Goal: Task Accomplishment & Management: Manage account settings

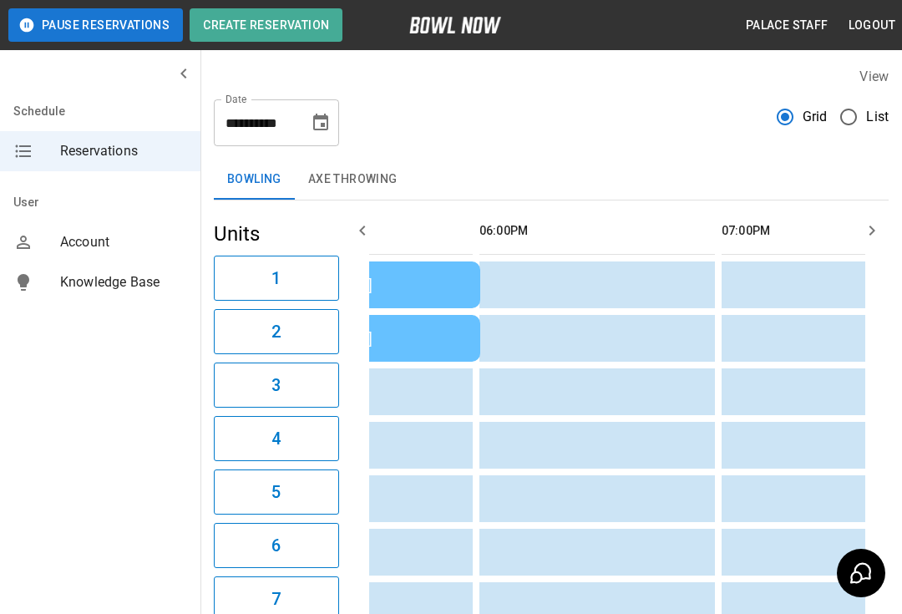
scroll to position [0, 1597]
click at [331, 115] on button "Choose date, selected date is Sep 20, 2025" at bounding box center [320, 122] width 33 height 33
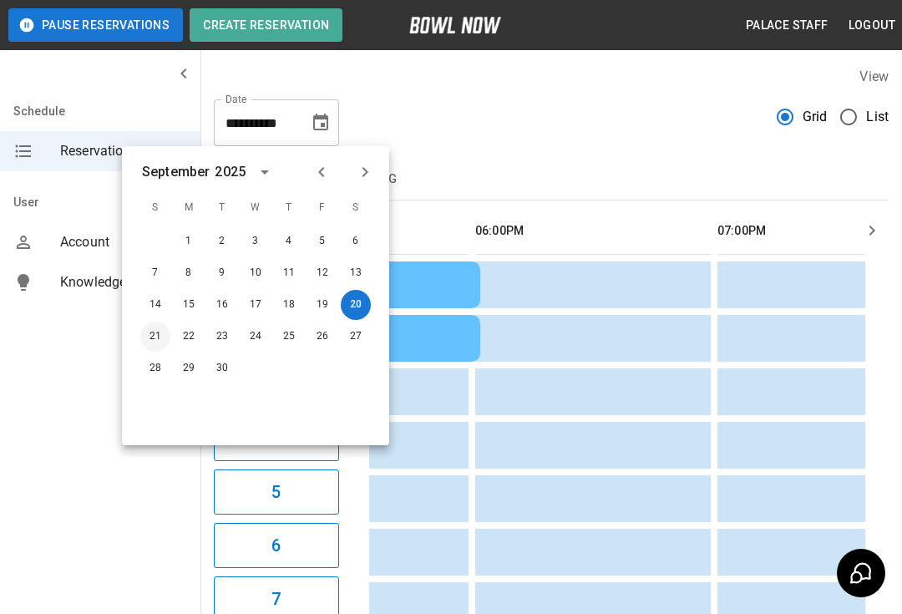
click at [159, 337] on button "21" at bounding box center [155, 337] width 30 height 30
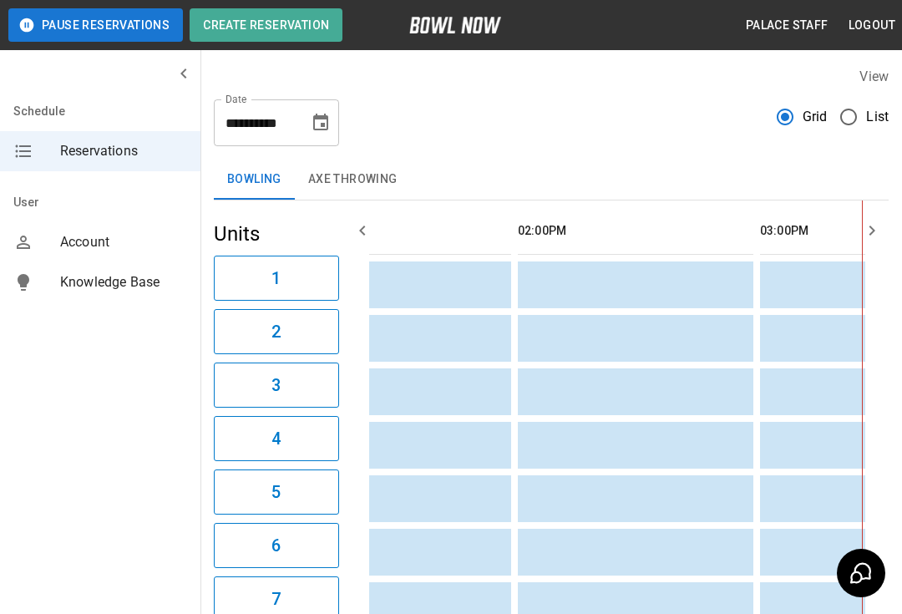
scroll to position [0, 0]
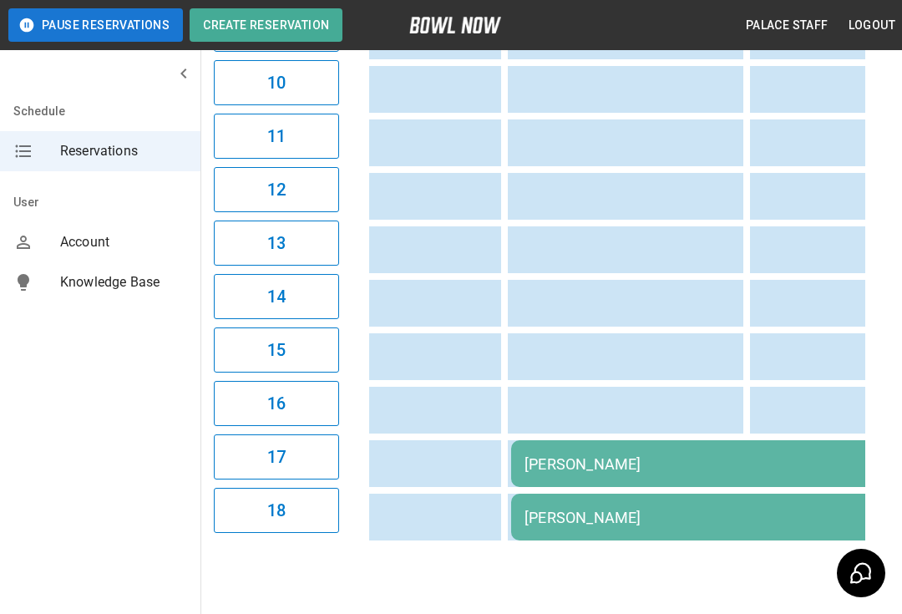
click at [721, 466] on div "Bart snider" at bounding box center [752, 464] width 455 height 18
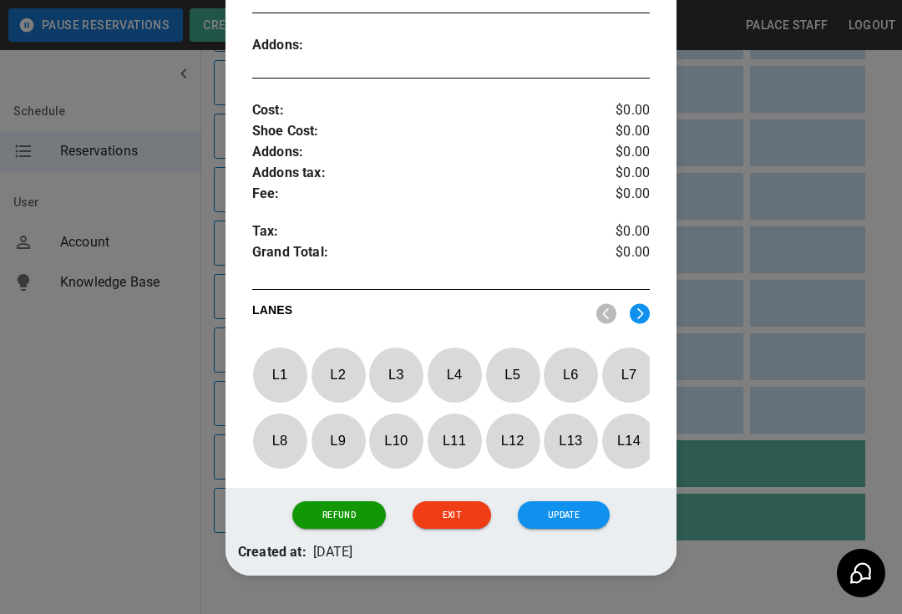
click at [640, 317] on img at bounding box center [640, 313] width 20 height 21
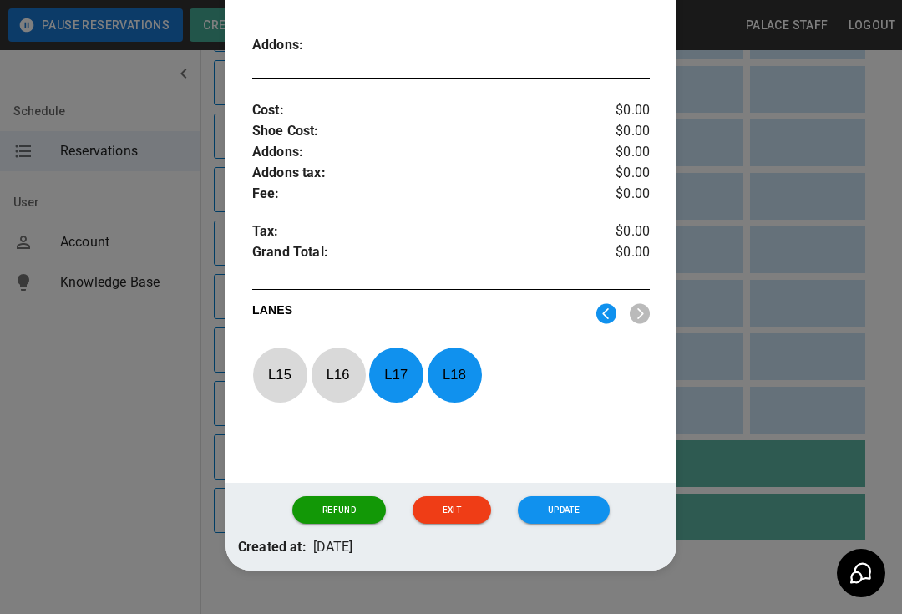
click at [615, 316] on img at bounding box center [607, 313] width 20 height 21
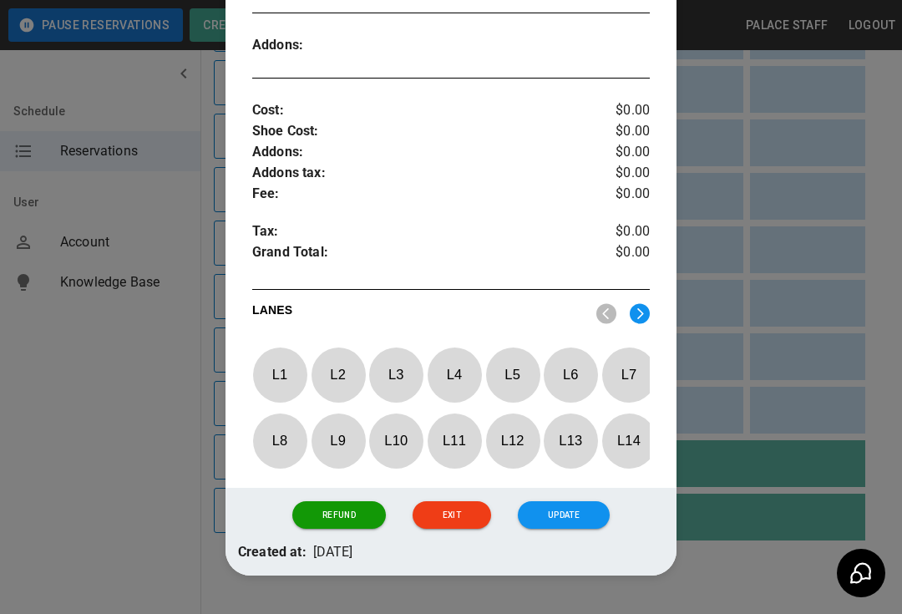
click at [358, 373] on p "L 2" at bounding box center [338, 374] width 55 height 39
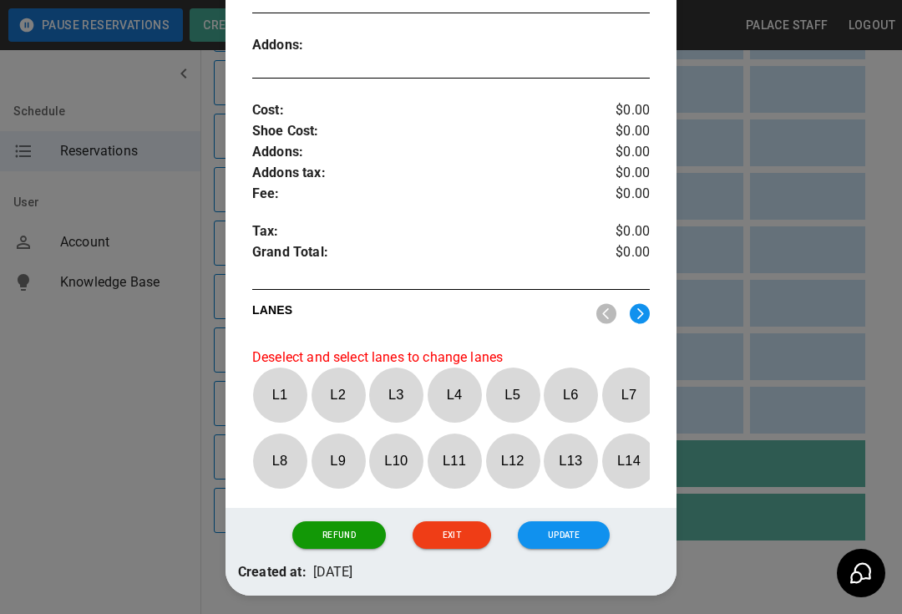
click at [660, 312] on div "**********" at bounding box center [451, 28] width 451 height 959
click at [643, 312] on img at bounding box center [640, 313] width 20 height 21
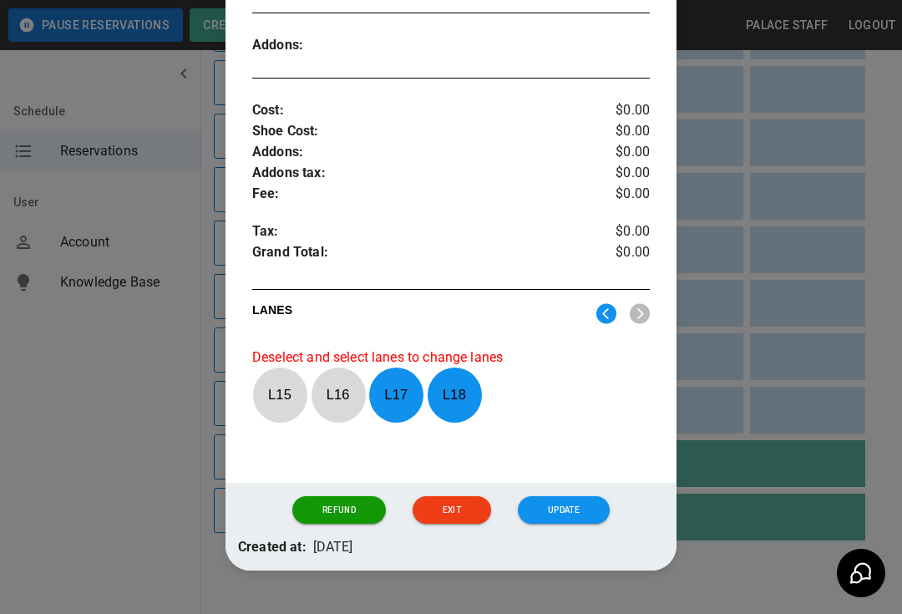
click at [790, 277] on div at bounding box center [451, 307] width 902 height 614
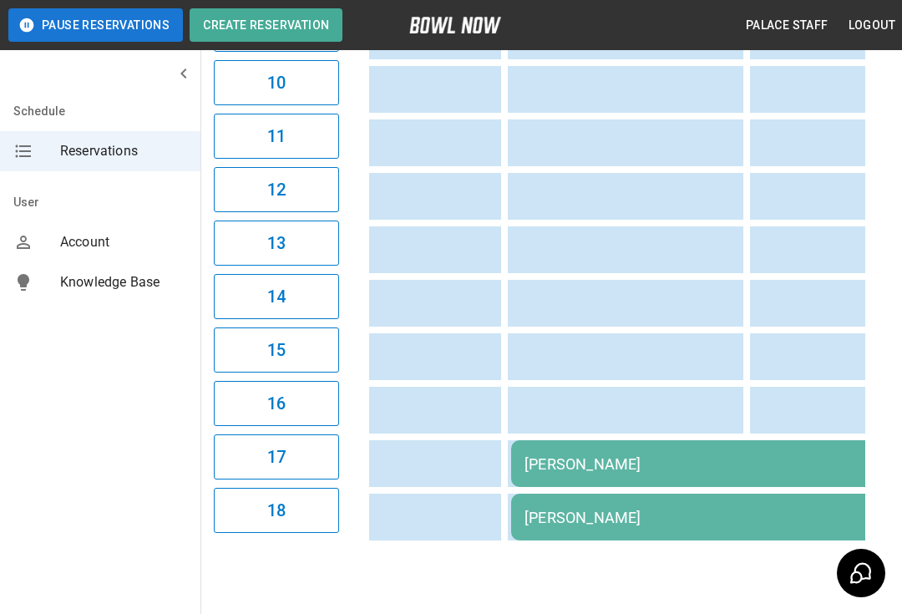
click at [725, 459] on div "Bart snider" at bounding box center [752, 464] width 455 height 18
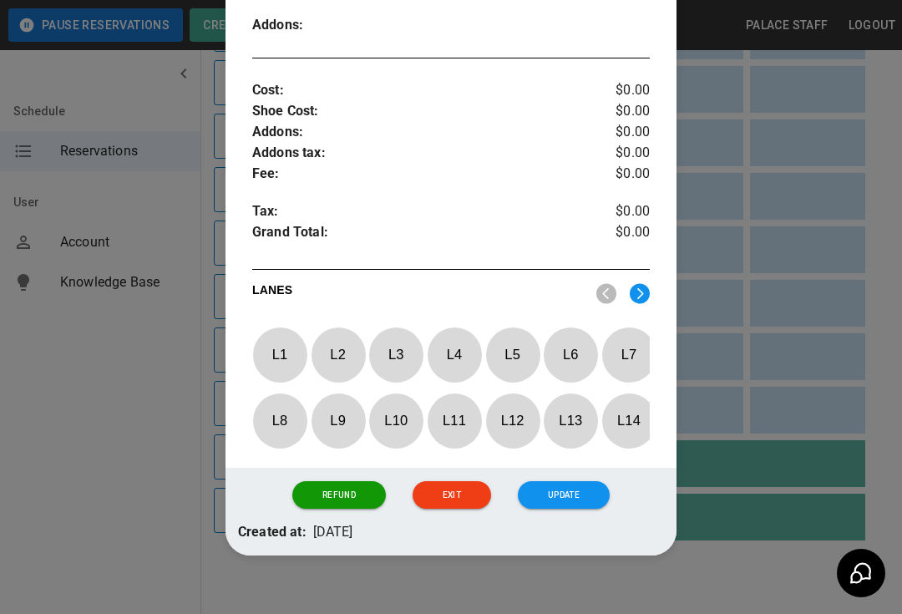
click at [649, 289] on img at bounding box center [640, 293] width 20 height 21
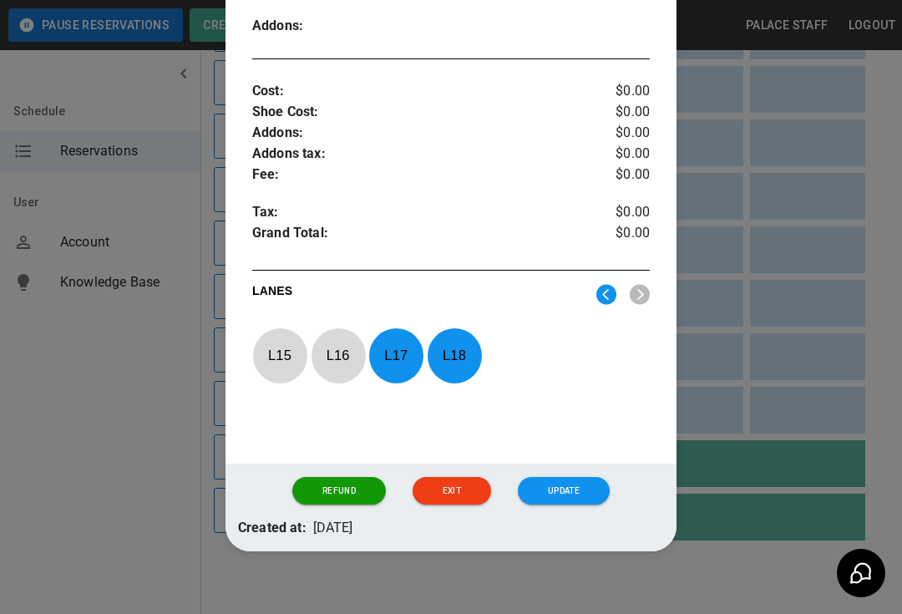
click at [398, 352] on p "L 17" at bounding box center [395, 355] width 55 height 39
click at [469, 368] on p "L 18" at bounding box center [454, 355] width 55 height 39
click at [597, 294] on img at bounding box center [607, 294] width 20 height 21
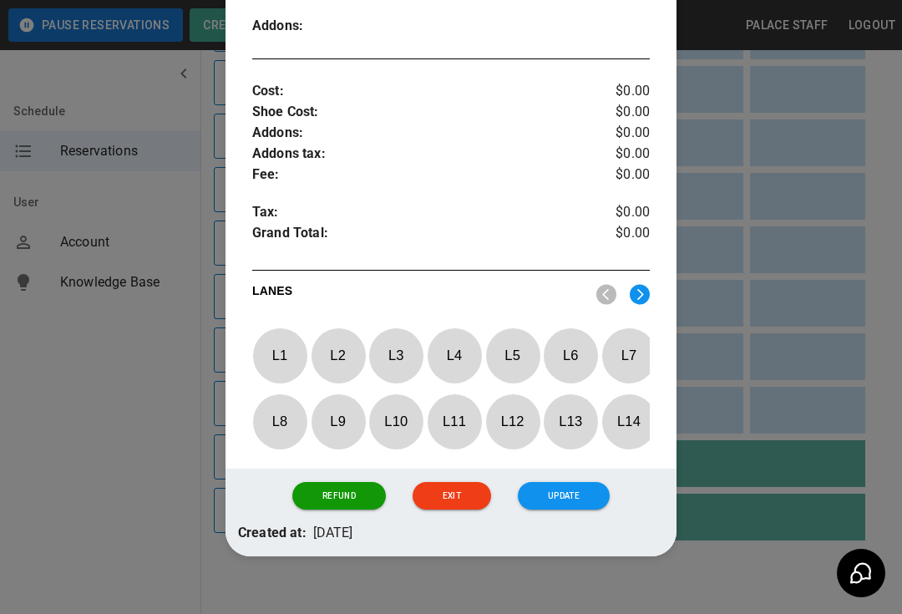
click at [278, 348] on p "L 1" at bounding box center [279, 355] width 55 height 39
click at [352, 369] on p "L 2" at bounding box center [338, 355] width 55 height 39
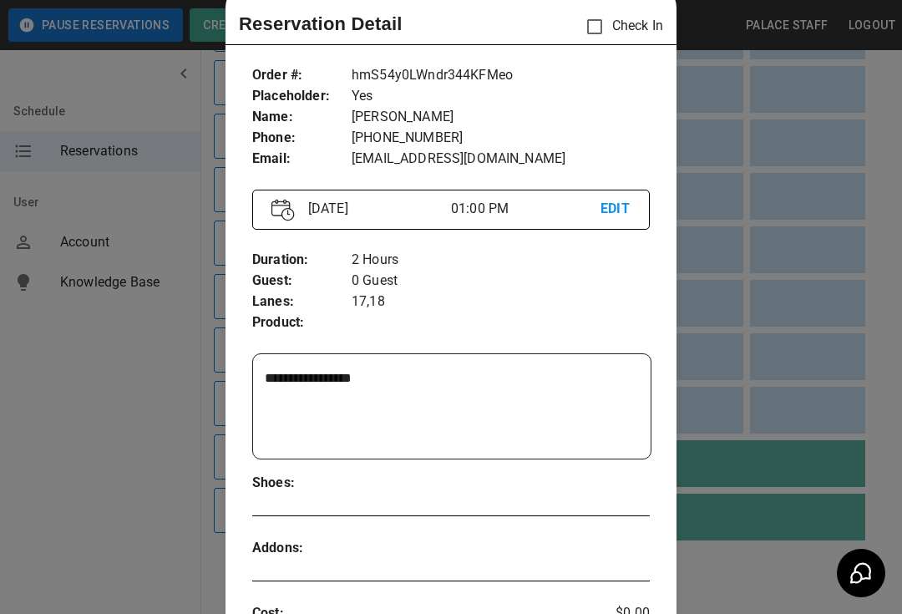
scroll to position [48, 0]
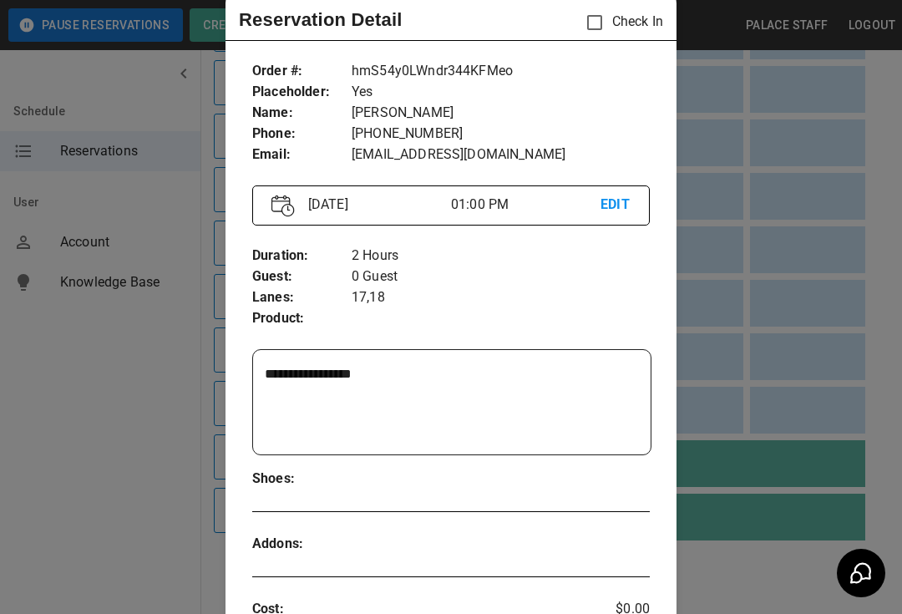
click at [719, 305] on div at bounding box center [451, 307] width 902 height 614
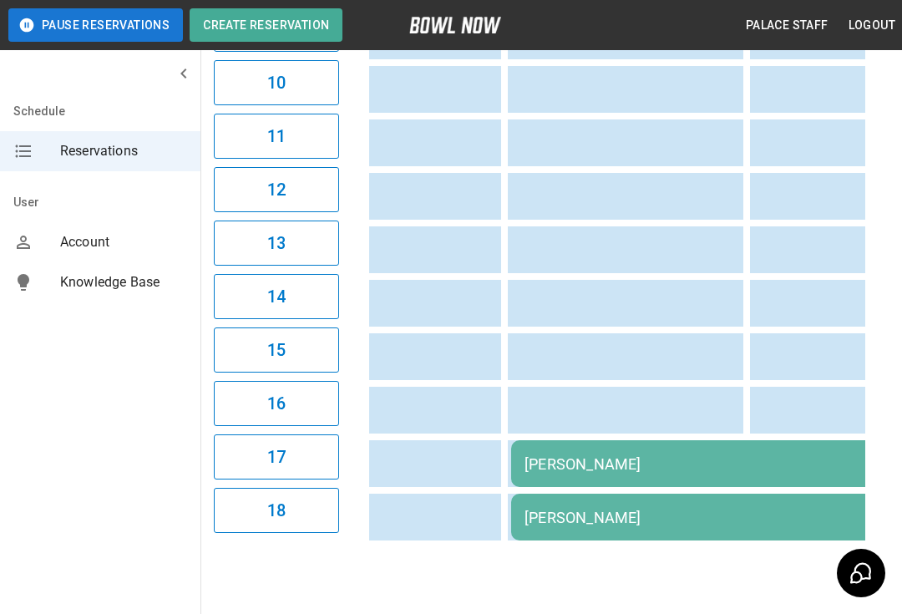
click at [686, 464] on div "Bart snider" at bounding box center [752, 464] width 455 height 18
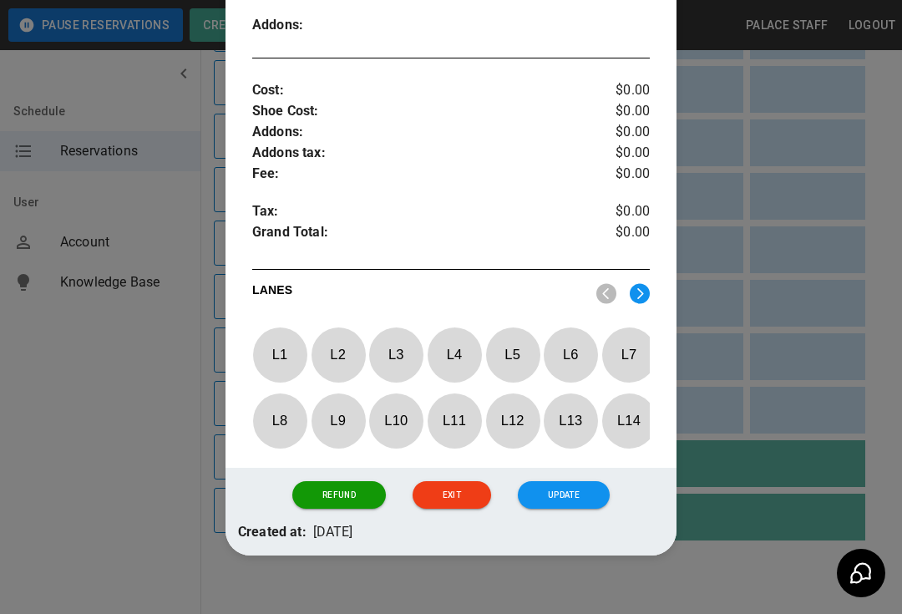
click at [648, 291] on img at bounding box center [640, 293] width 20 height 21
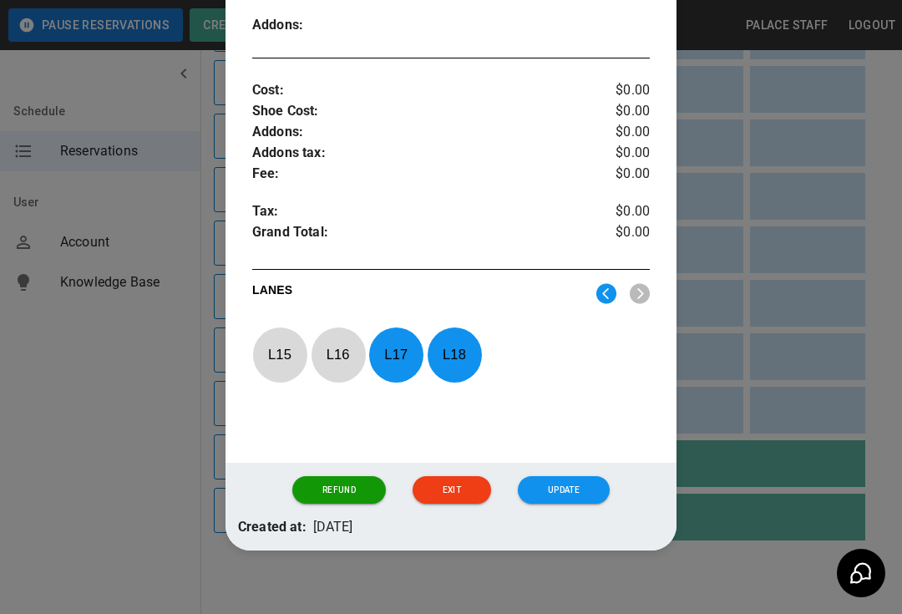
scroll to position [566, 0]
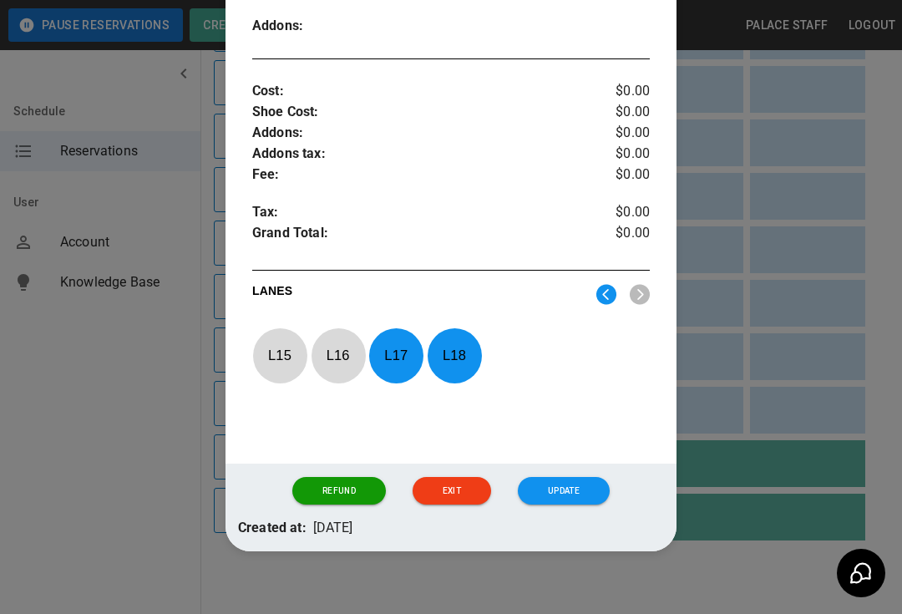
click at [460, 365] on p "L 18" at bounding box center [454, 355] width 55 height 39
click at [391, 349] on p "L 17" at bounding box center [395, 355] width 55 height 39
click at [612, 294] on img at bounding box center [607, 294] width 20 height 21
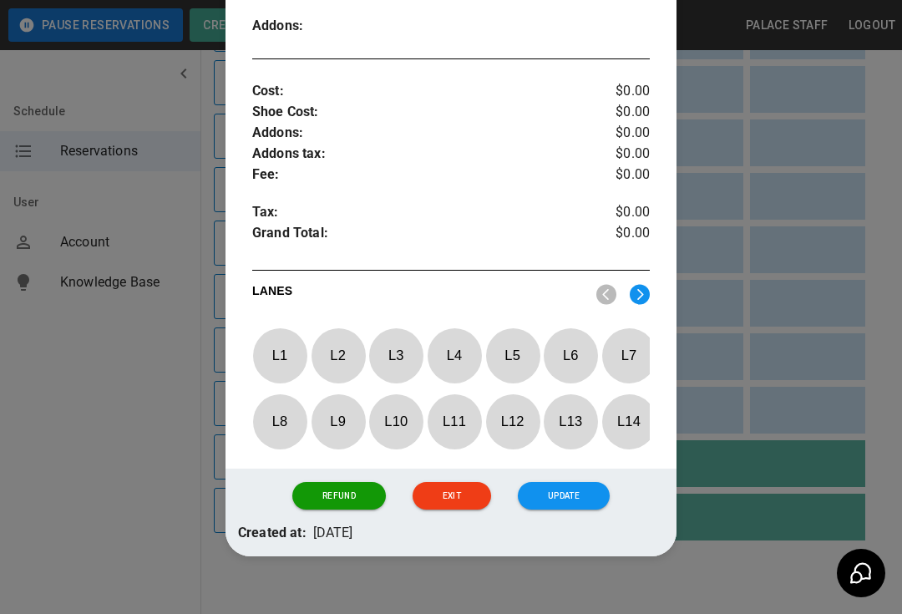
click at [299, 348] on p "L 1" at bounding box center [279, 355] width 55 height 39
click at [349, 368] on p "L 2" at bounding box center [338, 355] width 55 height 39
click at [566, 495] on button "Update" at bounding box center [564, 496] width 92 height 28
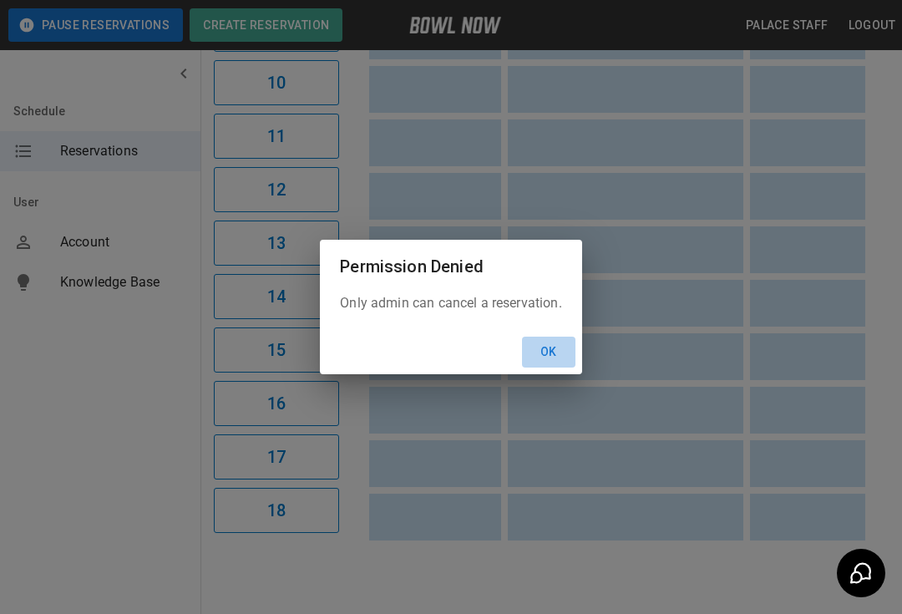
click at [542, 368] on button "Ok" at bounding box center [548, 352] width 53 height 31
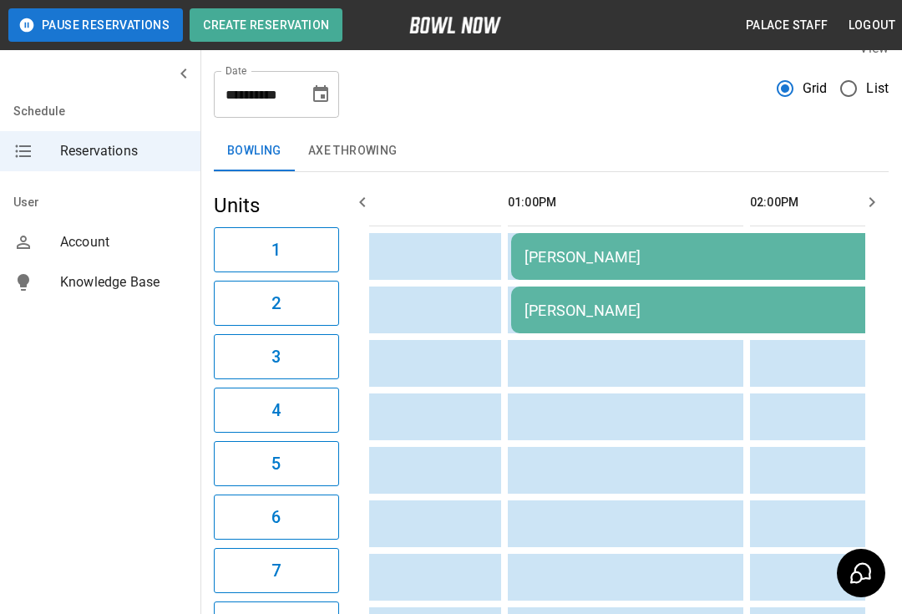
scroll to position [0, 0]
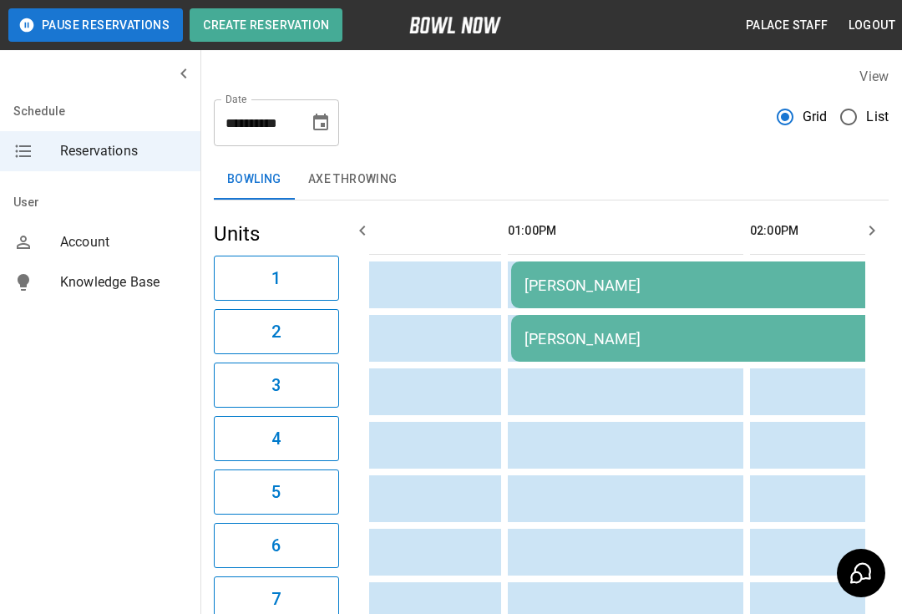
click at [318, 117] on icon "Choose date, selected date is Sep 21, 2025" at bounding box center [320, 122] width 15 height 17
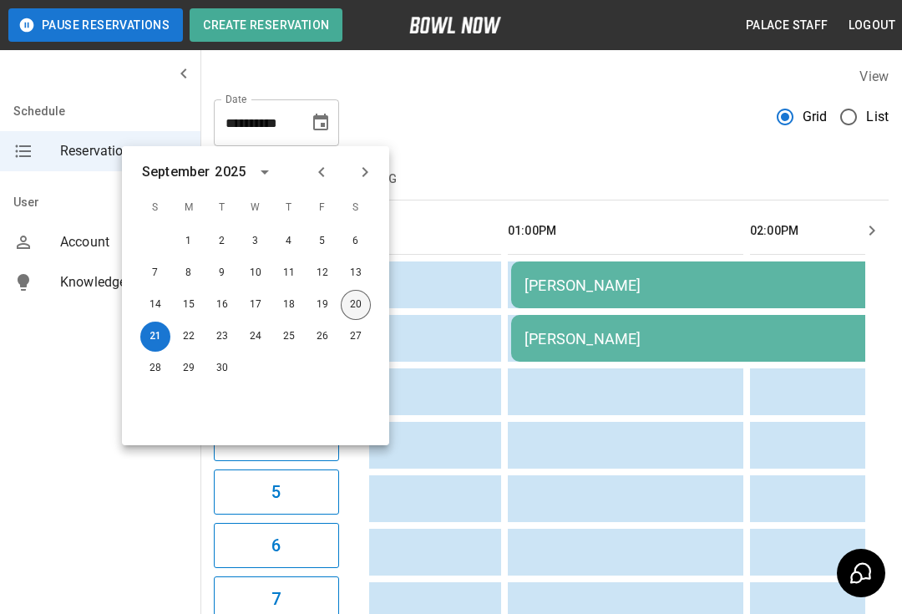
click at [362, 306] on button "20" at bounding box center [356, 305] width 30 height 30
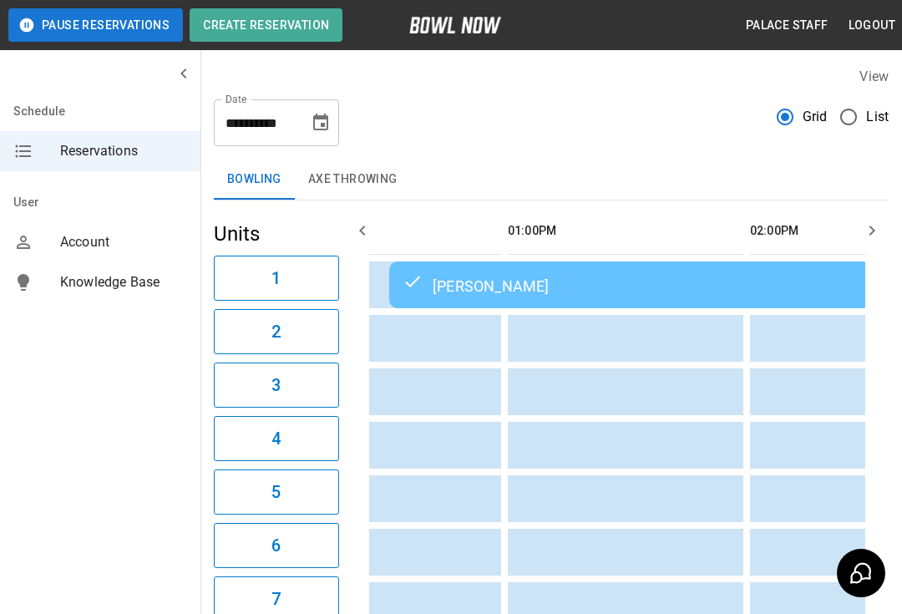
type input "**********"
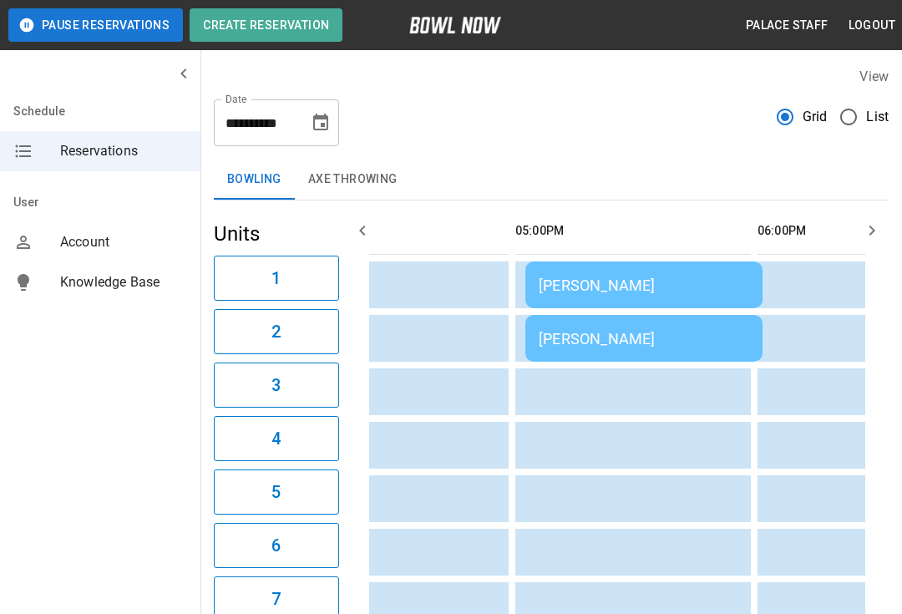
scroll to position [0, 1265]
